Goal: Task Accomplishment & Management: Manage account settings

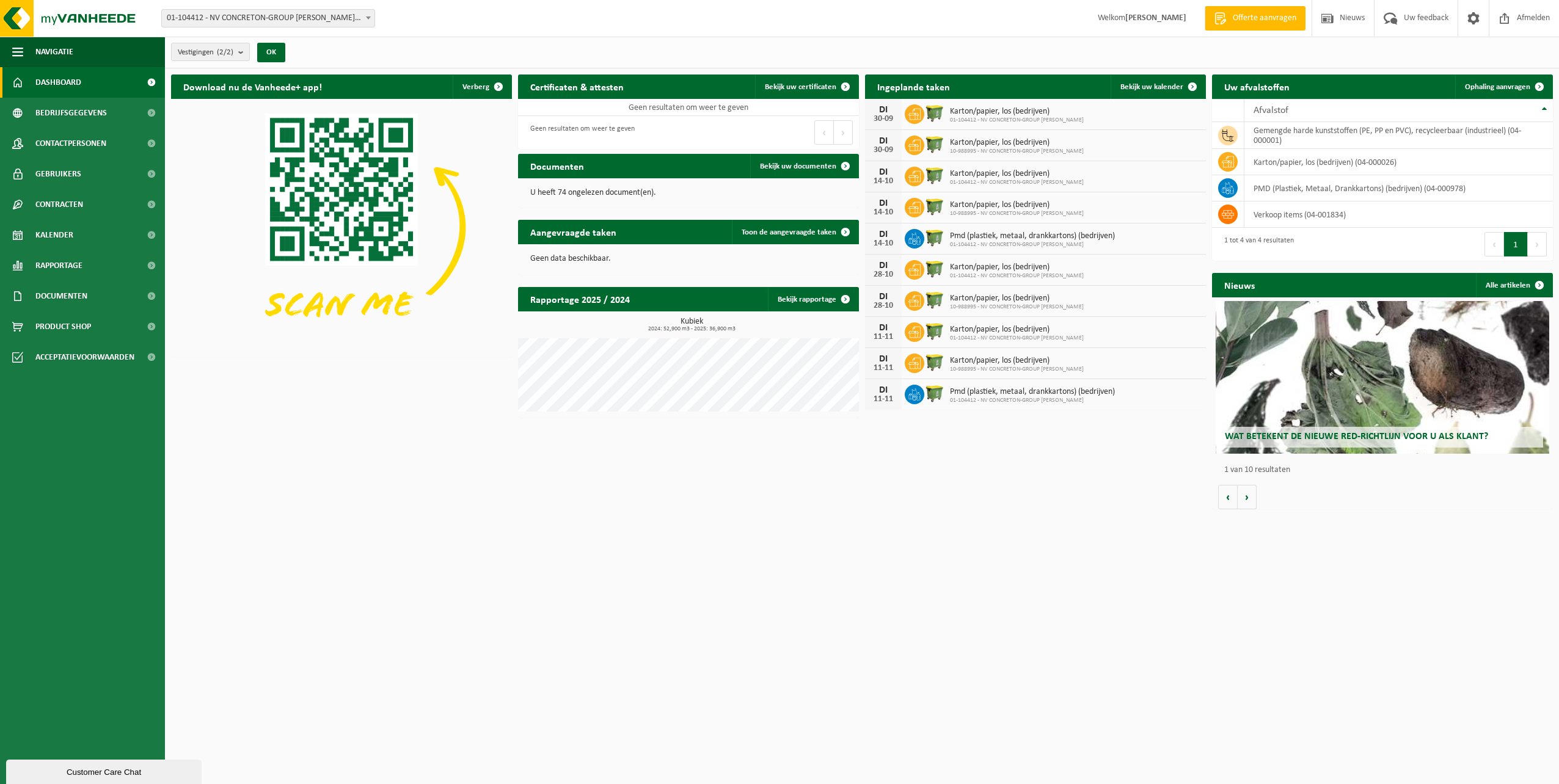
click at [952, 142] on span "Karton/papier, los (bedrijven)" at bounding box center [1017, 143] width 134 height 10
click at [930, 141] on img at bounding box center [934, 144] width 21 height 21
click at [991, 139] on span "Karton/papier, los (bedrijven)" at bounding box center [1017, 143] width 134 height 10
click at [911, 143] on icon at bounding box center [915, 146] width 13 height 13
click at [879, 143] on div "DI" at bounding box center [883, 141] width 24 height 10
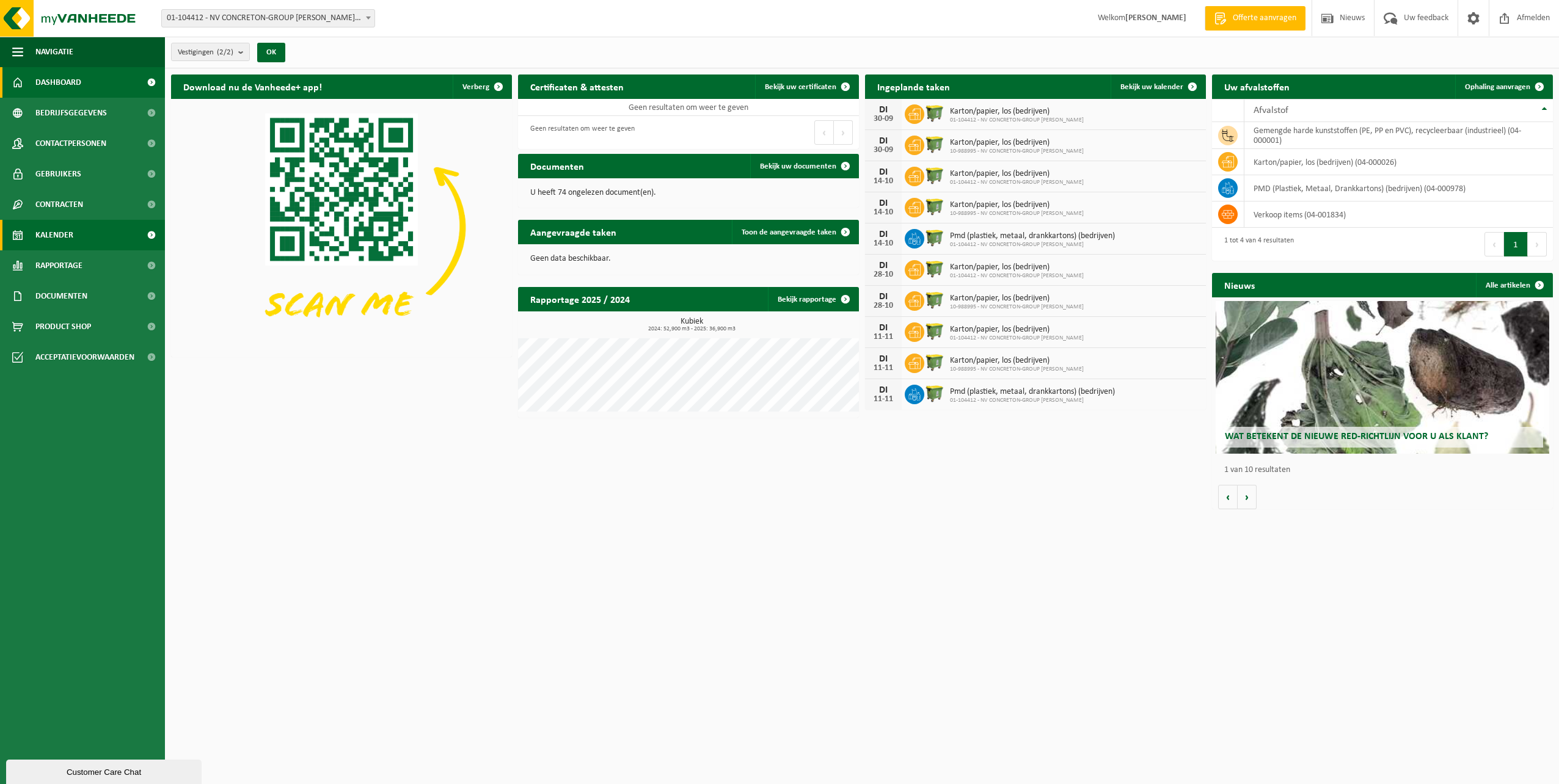
click at [64, 233] on span "Kalender" at bounding box center [54, 235] width 38 height 31
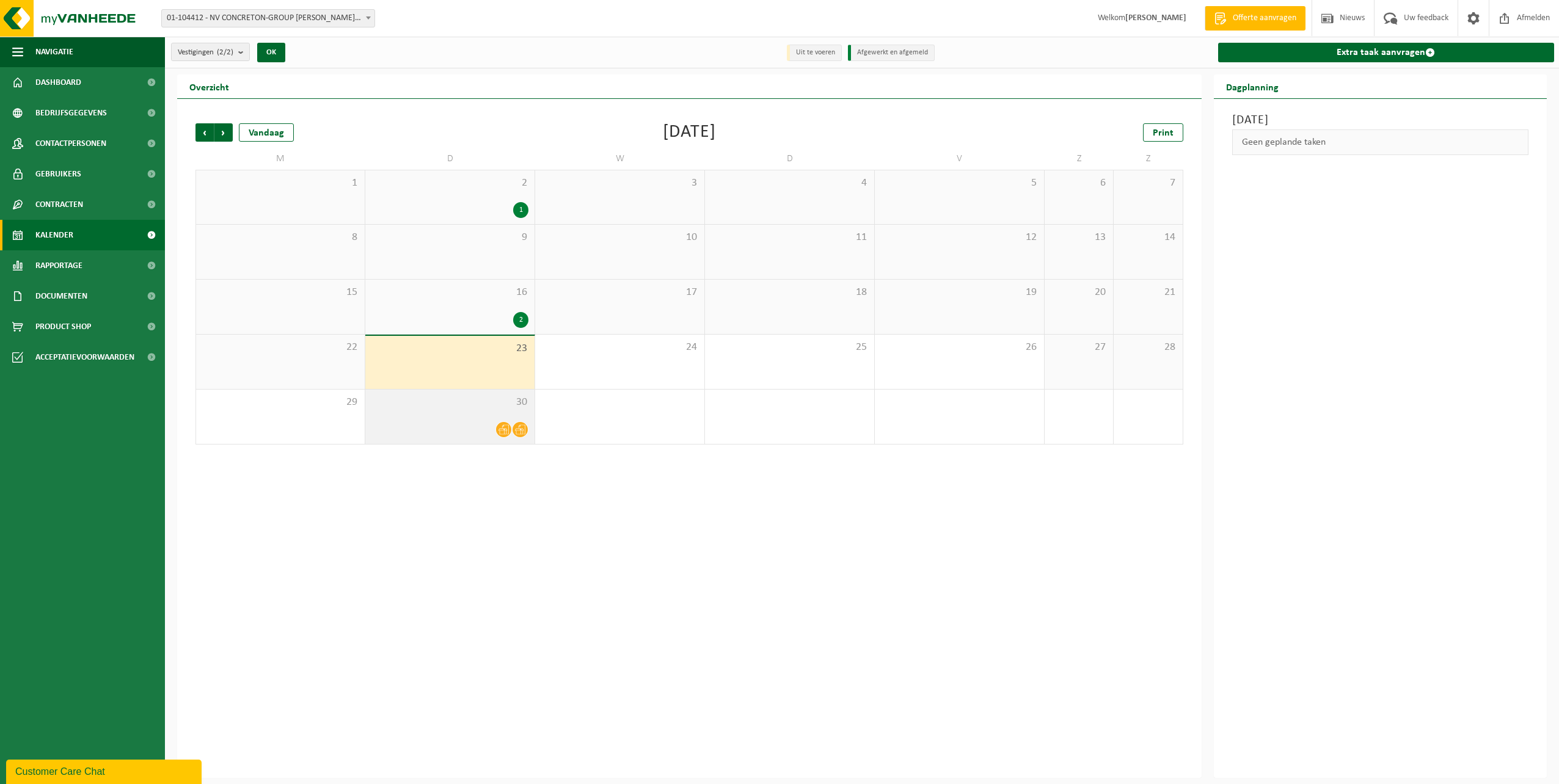
click at [515, 420] on div "30" at bounding box center [450, 416] width 169 height 54
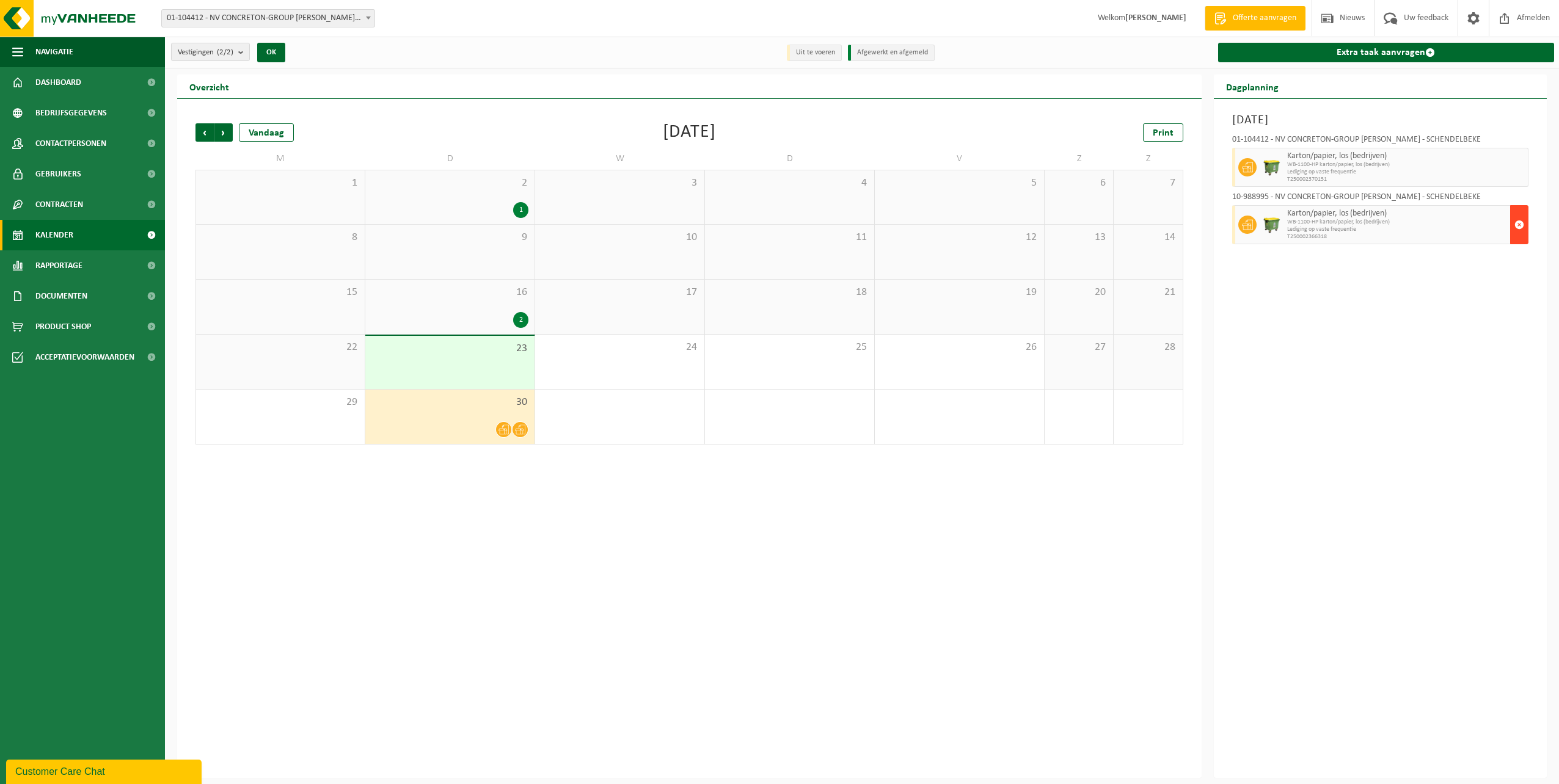
click at [1520, 224] on span "button" at bounding box center [1520, 224] width 10 height 24
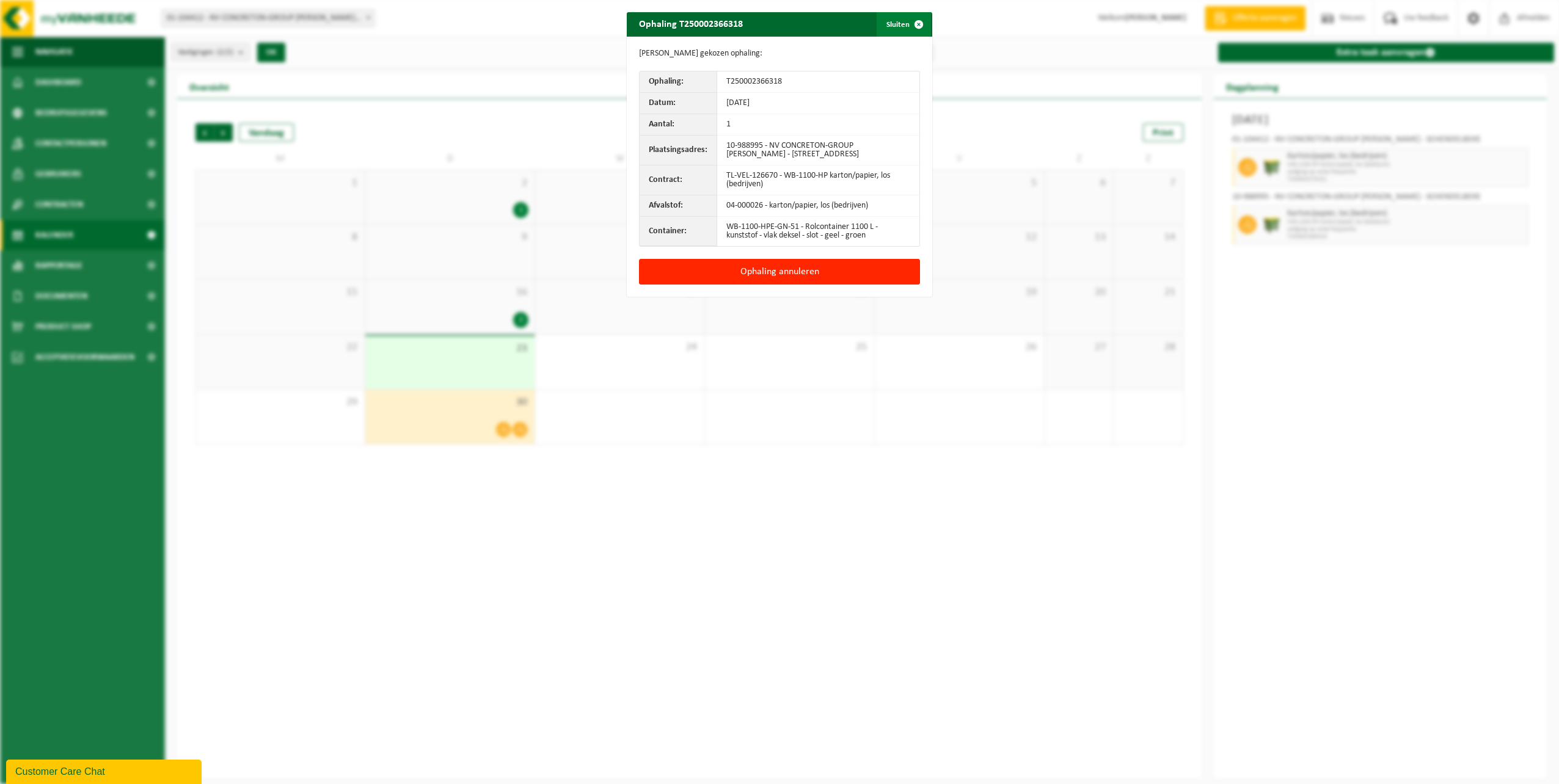
click at [918, 23] on span "button" at bounding box center [919, 24] width 24 height 24
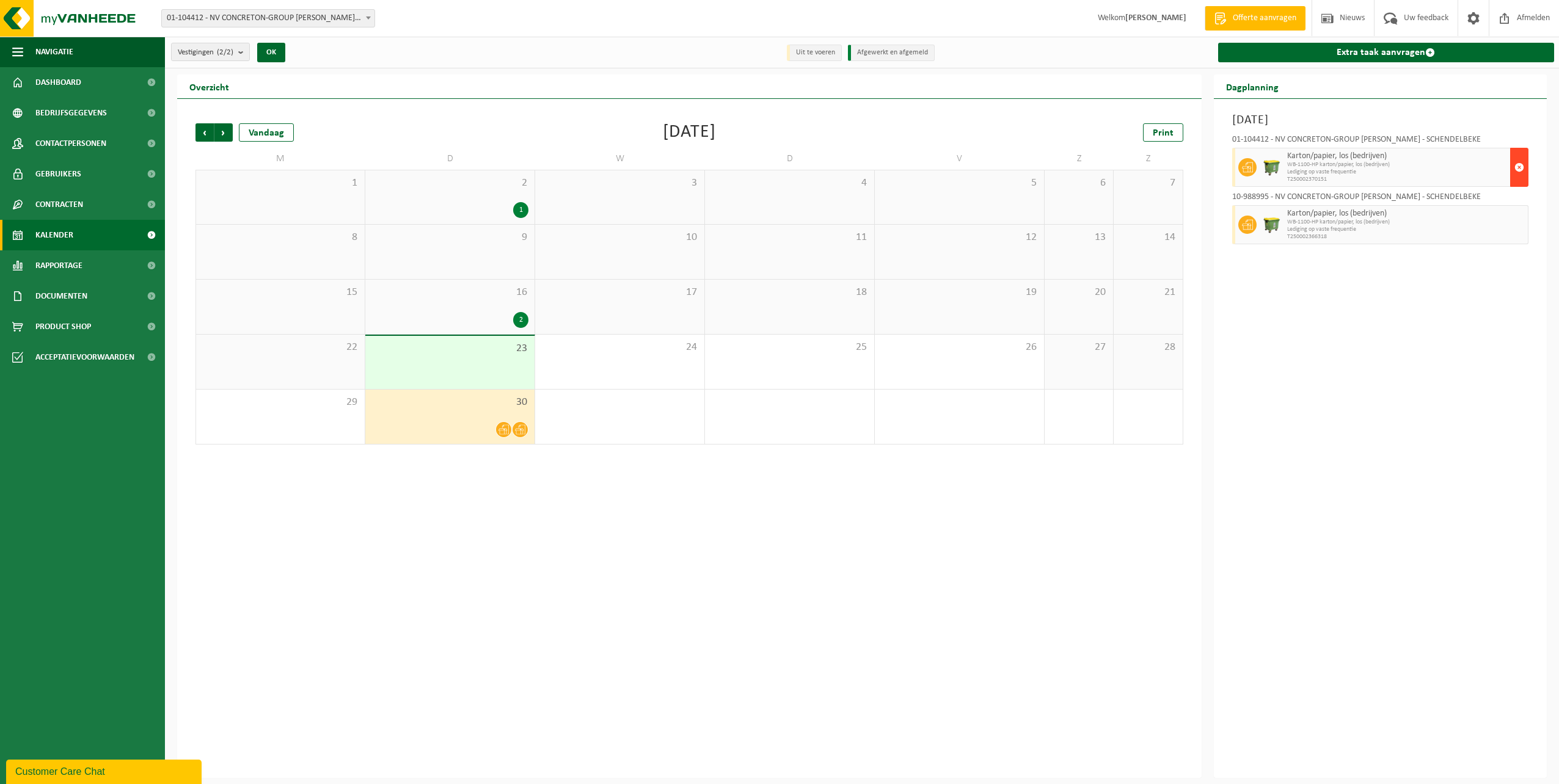
click at [1521, 163] on span "button" at bounding box center [1520, 167] width 10 height 24
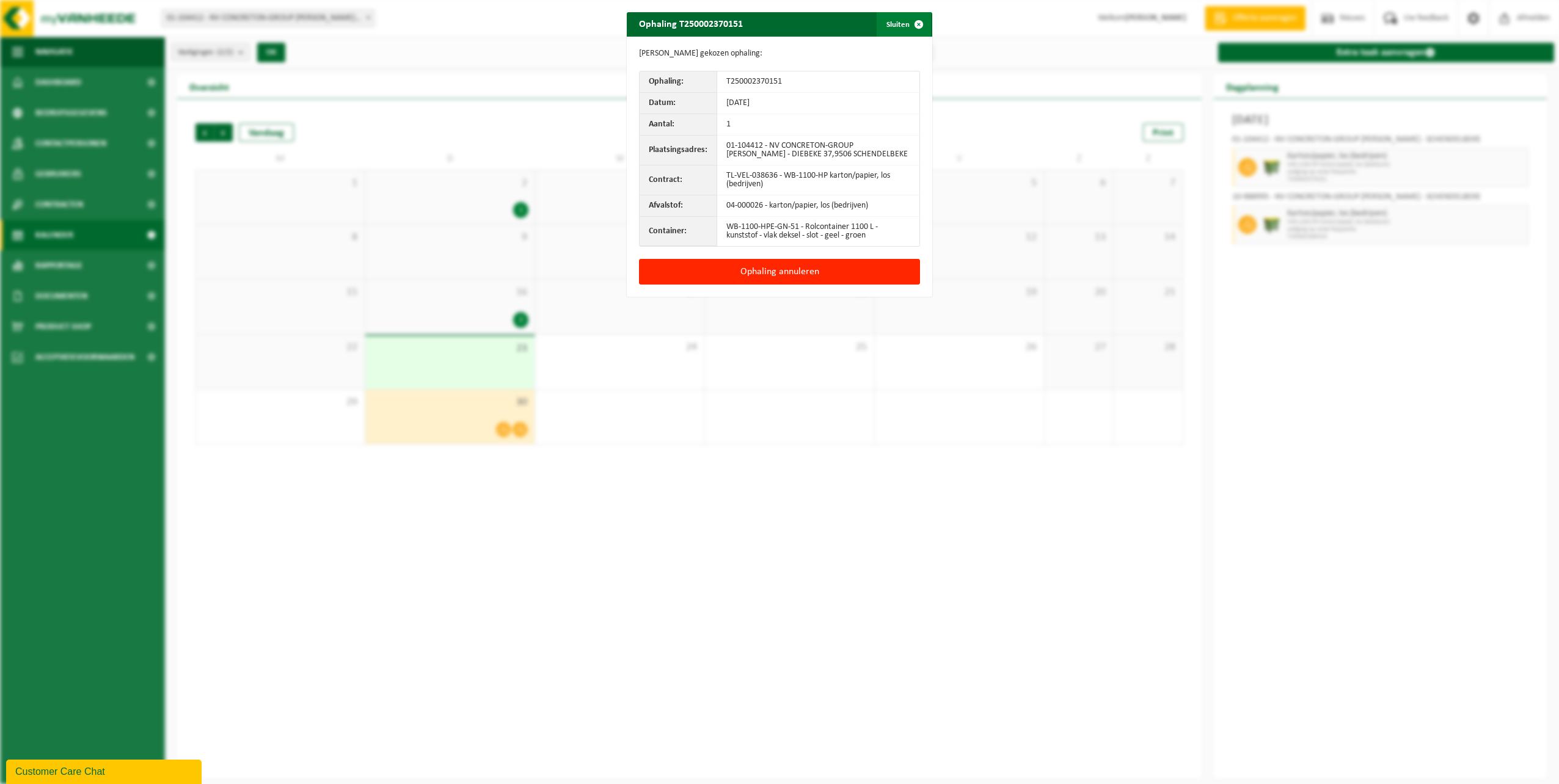
click at [912, 19] on span "button" at bounding box center [919, 24] width 24 height 24
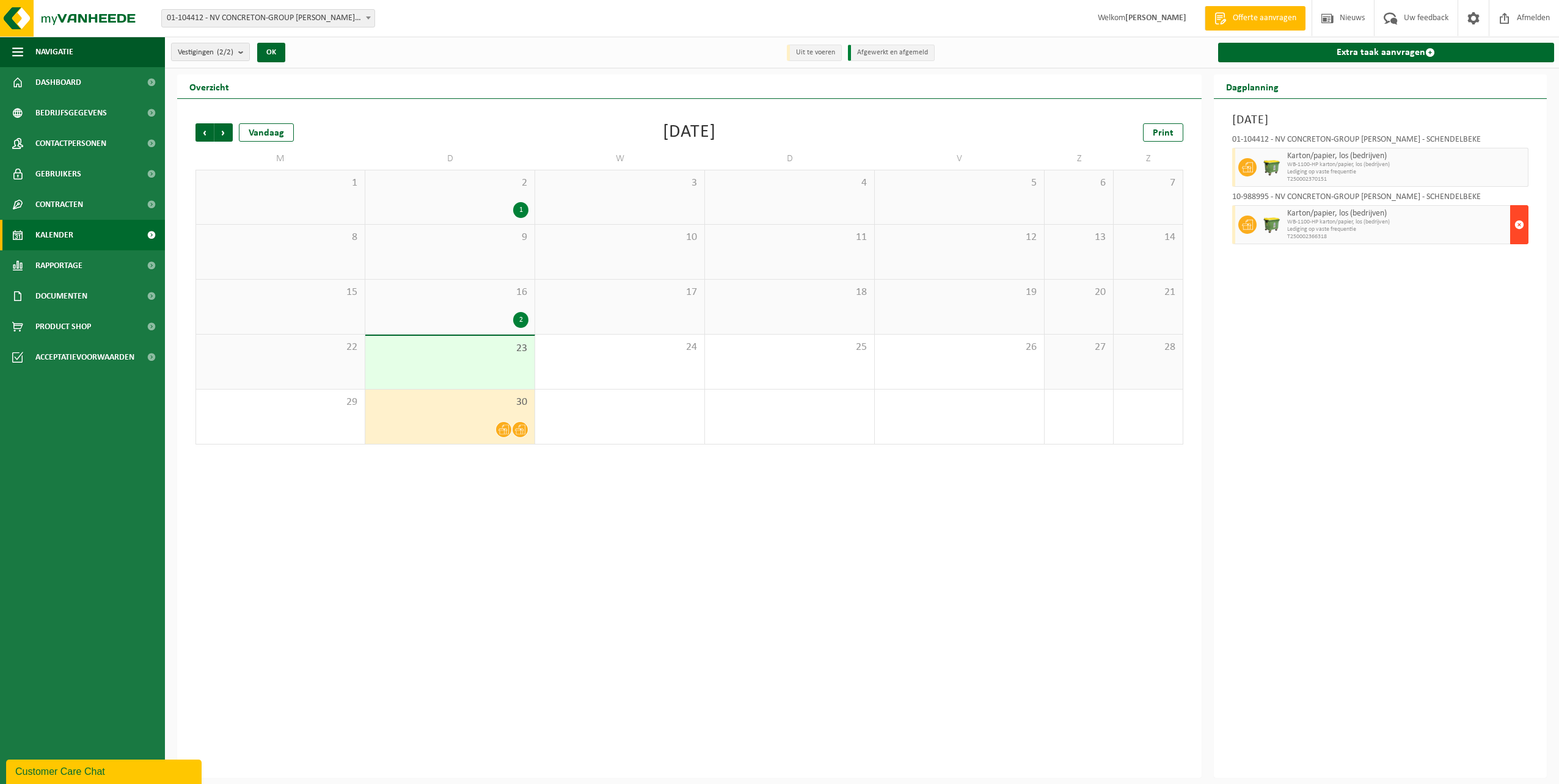
click at [1519, 221] on span "button" at bounding box center [1520, 224] width 10 height 24
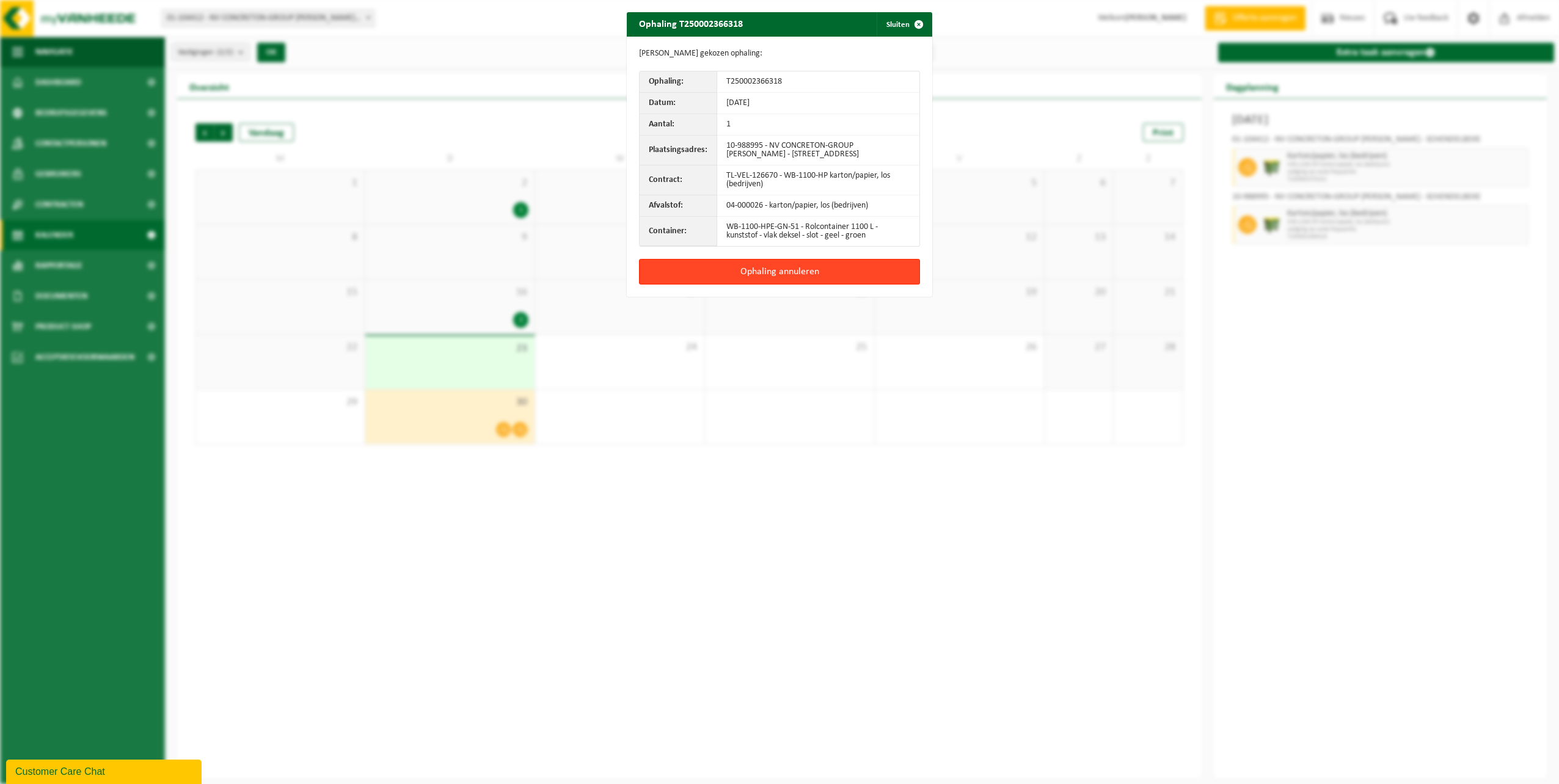
click at [742, 269] on button "Ophaling annuleren" at bounding box center [779, 271] width 281 height 26
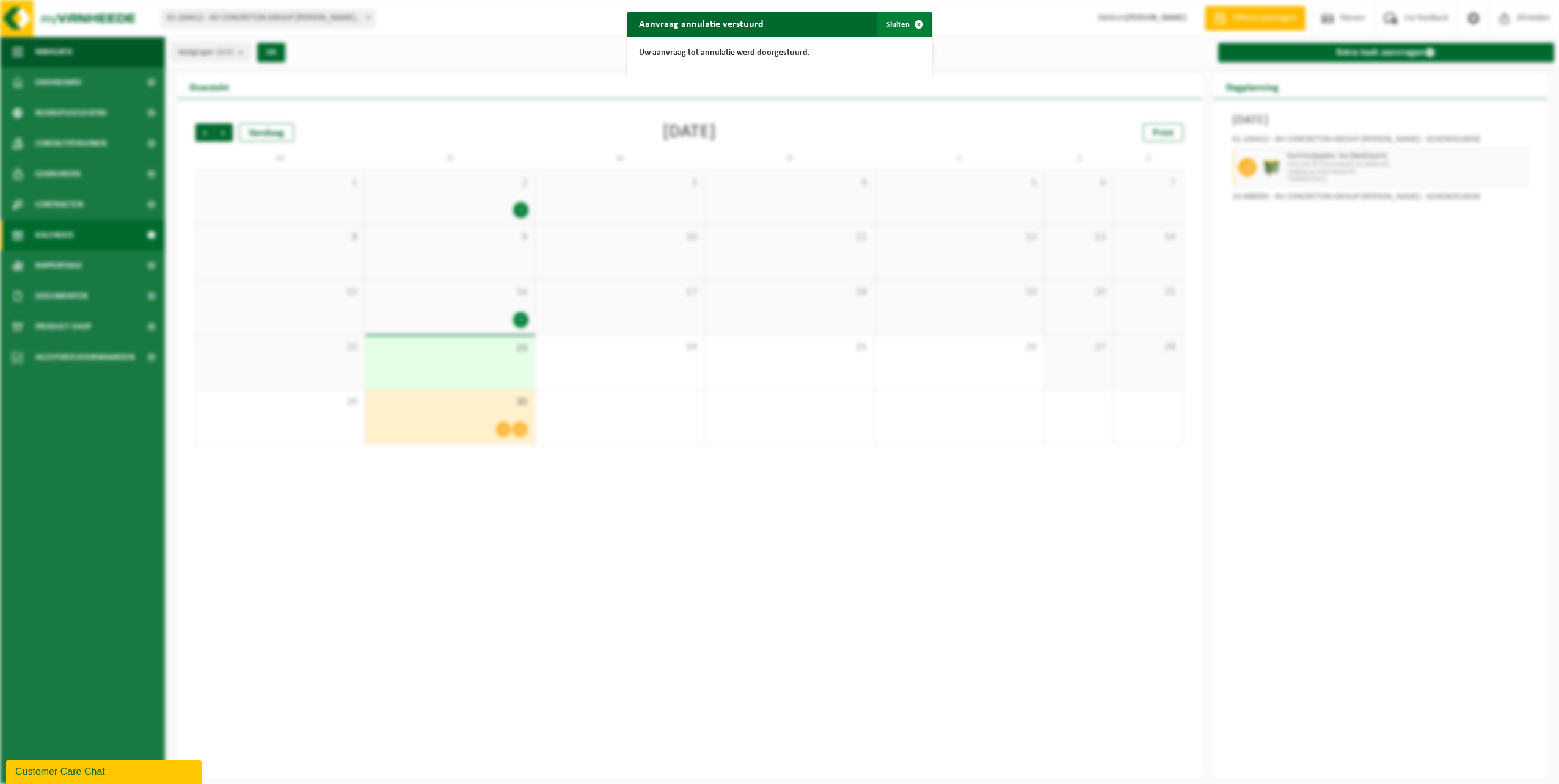
click at [897, 21] on button "Sluiten" at bounding box center [904, 24] width 54 height 24
